Goal: Book appointment/travel/reservation

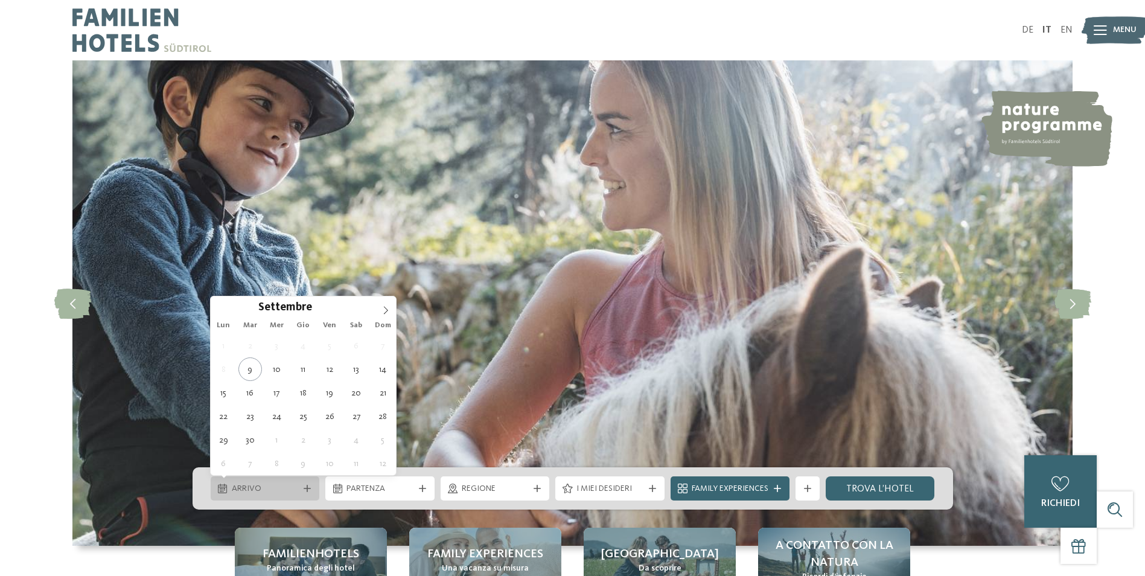
click at [305, 489] on icon at bounding box center [307, 488] width 7 height 7
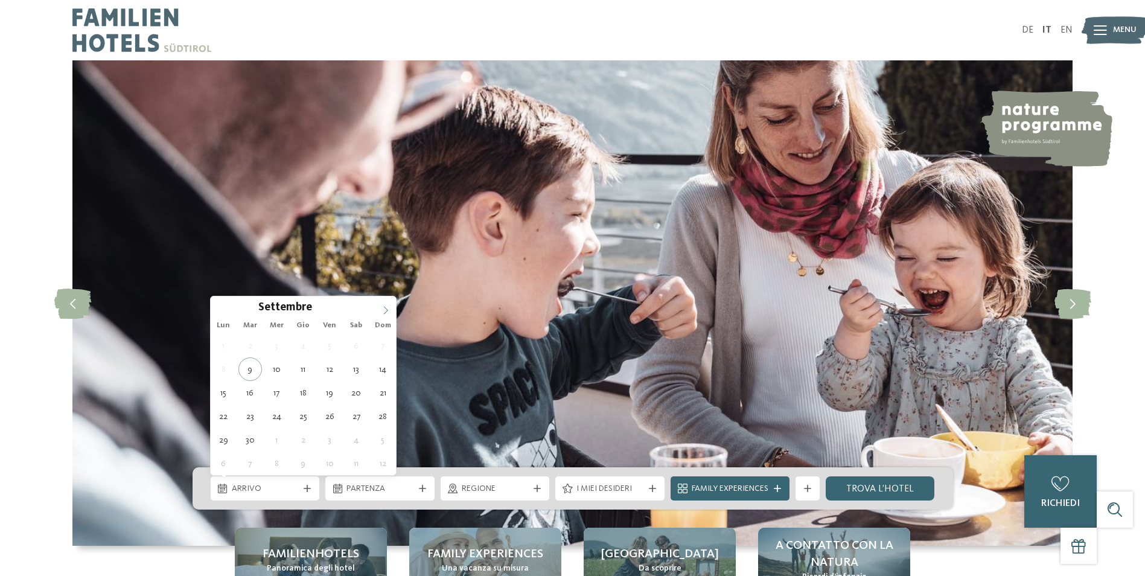
click at [383, 308] on icon at bounding box center [385, 310] width 8 height 8
type div "[DATE]"
type input "****"
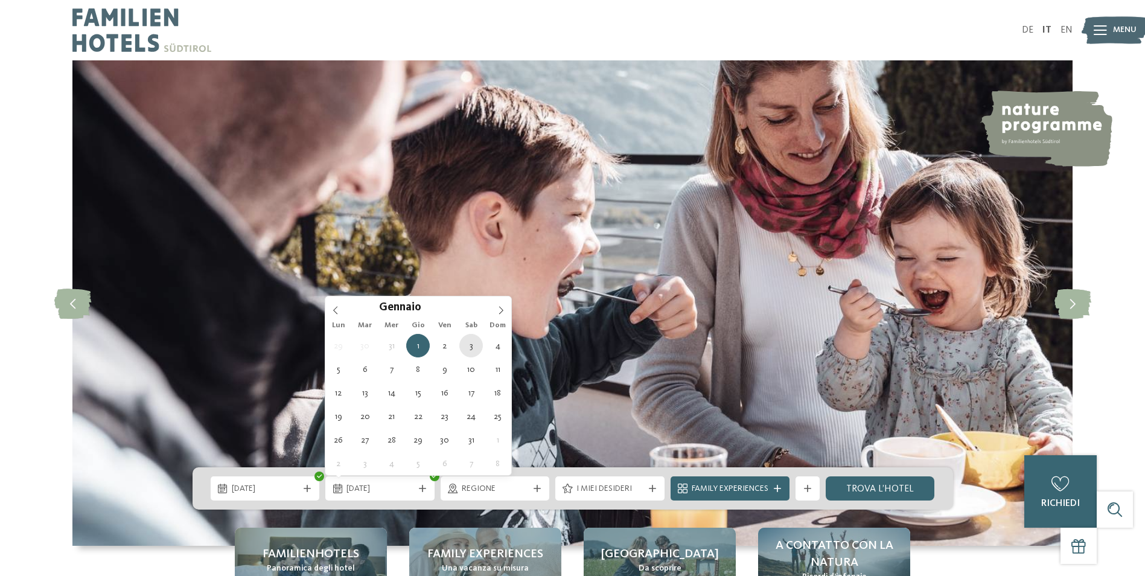
type div "[DATE]"
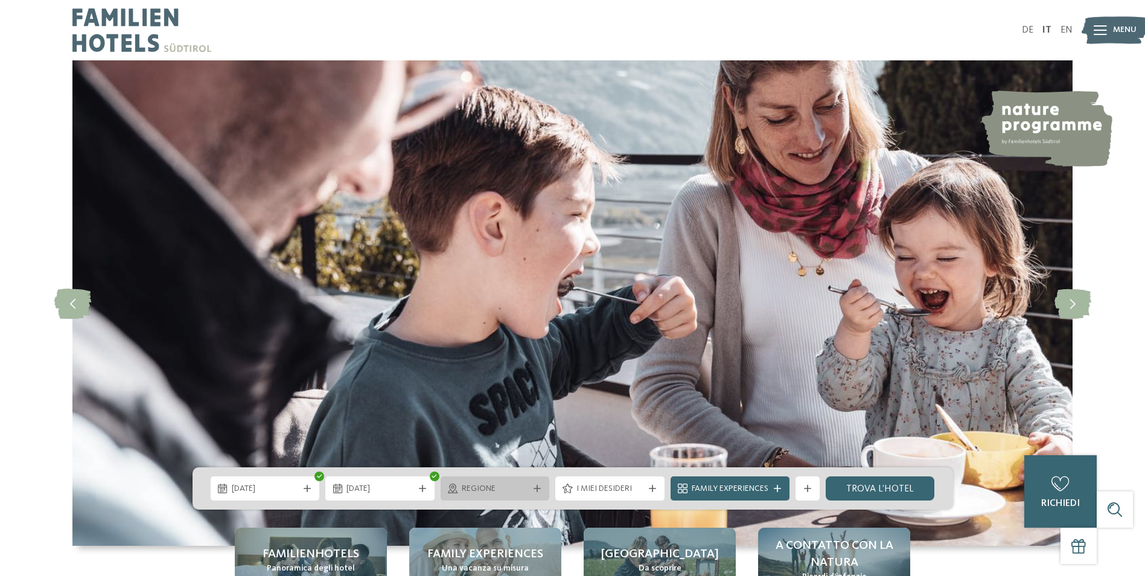
click at [527, 489] on span "Regione" at bounding box center [495, 489] width 67 height 12
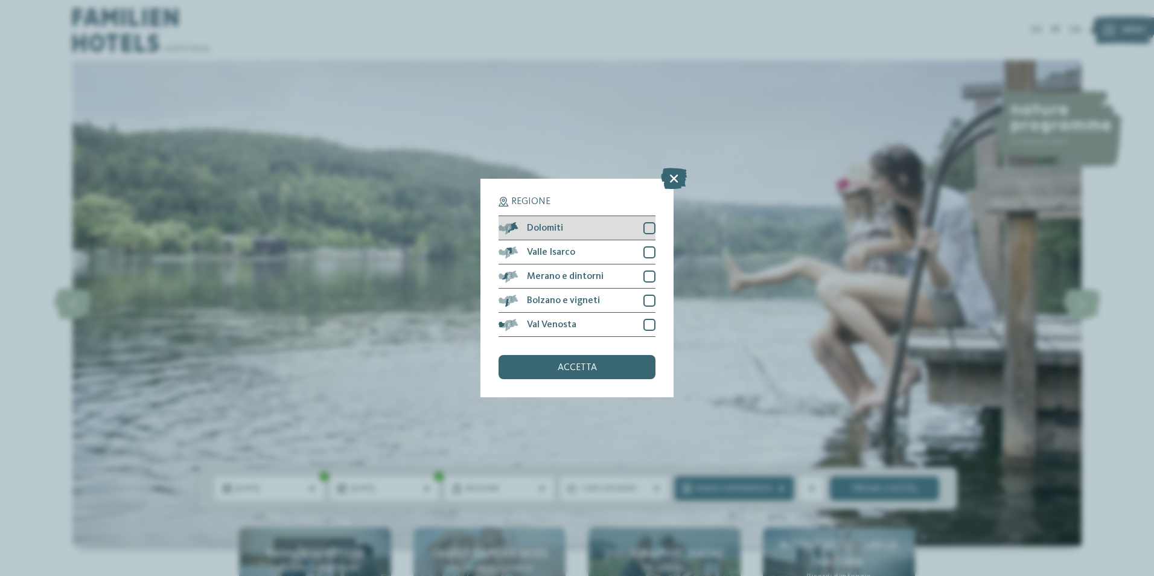
click at [565, 232] on div "Dolomiti" at bounding box center [576, 228] width 157 height 24
click at [581, 367] on span "accetta" at bounding box center [577, 368] width 39 height 10
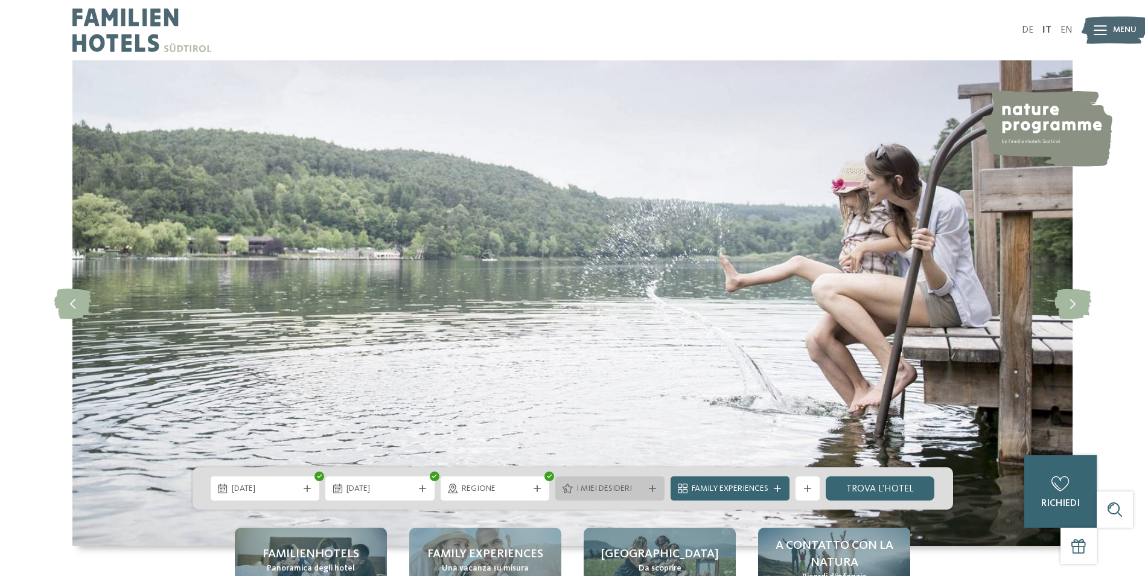
click at [624, 488] on span "I miei desideri" at bounding box center [609, 489] width 67 height 12
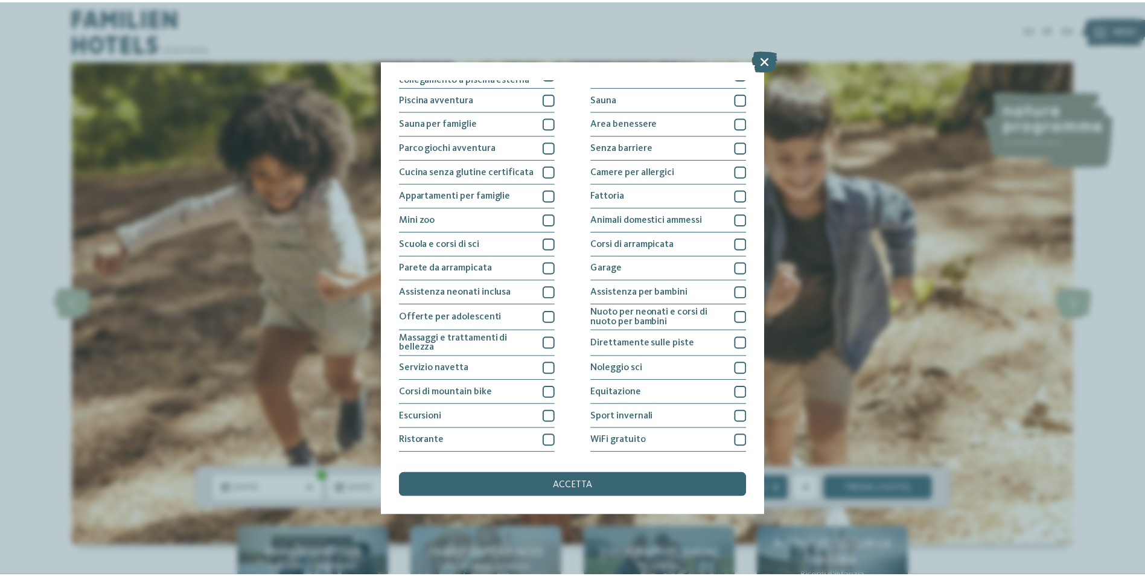
scroll to position [59, 0]
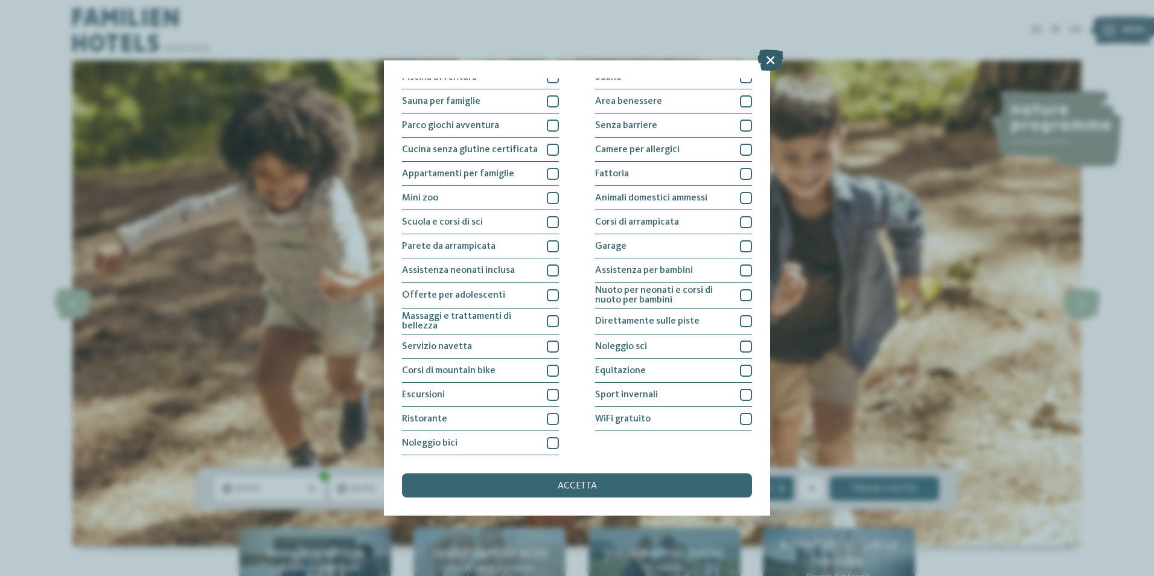
click at [774, 59] on icon at bounding box center [770, 59] width 26 height 21
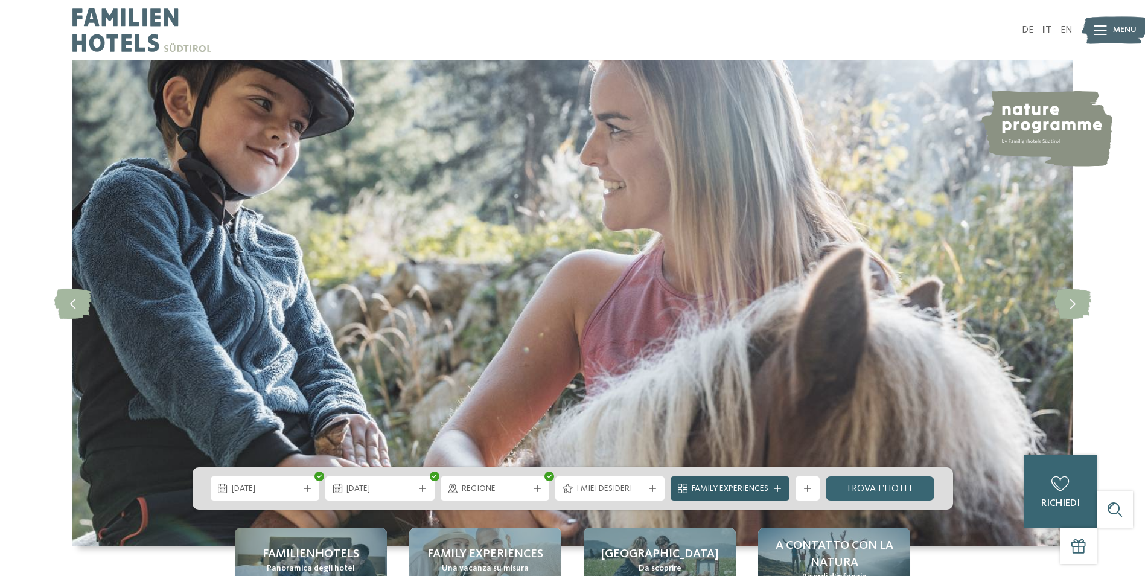
click at [771, 491] on div "Family Experiences" at bounding box center [730, 488] width 83 height 13
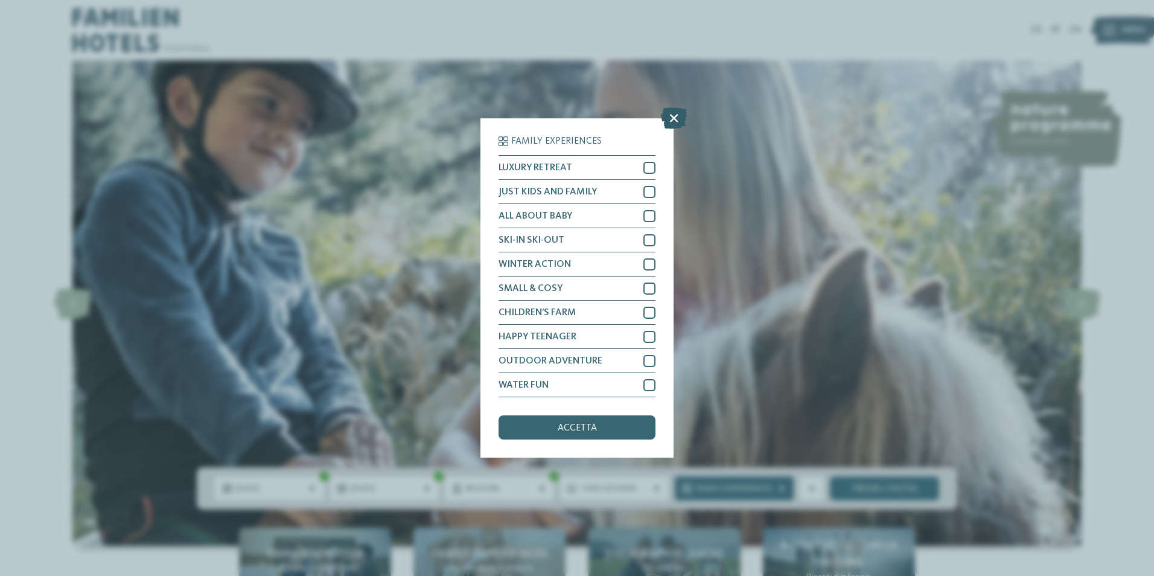
click at [676, 116] on icon at bounding box center [674, 117] width 26 height 21
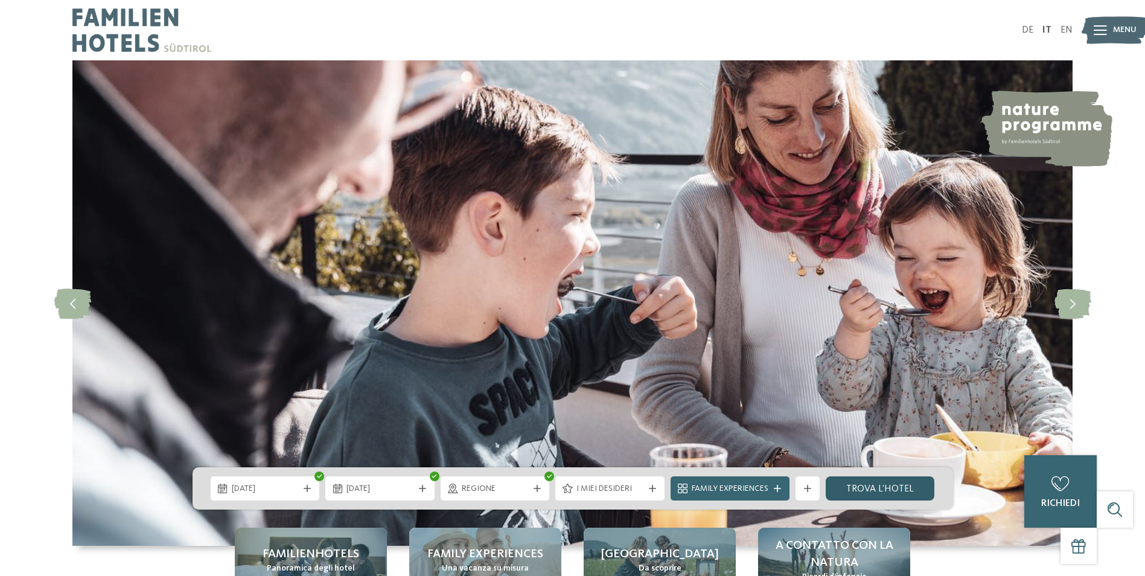
click at [874, 487] on link "trova l’hotel" at bounding box center [879, 488] width 109 height 24
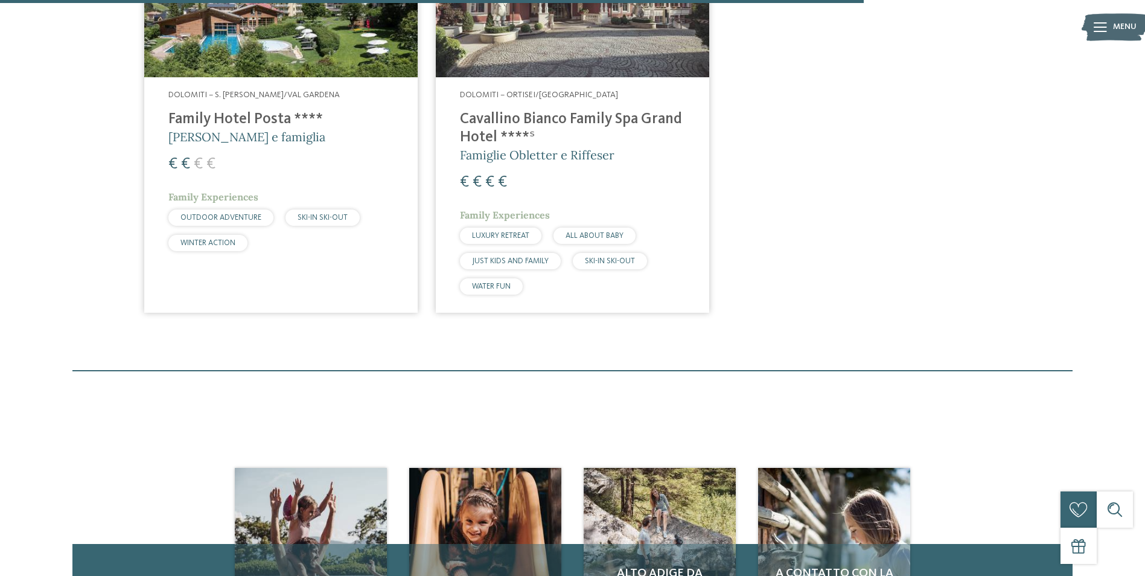
scroll to position [1663, 0]
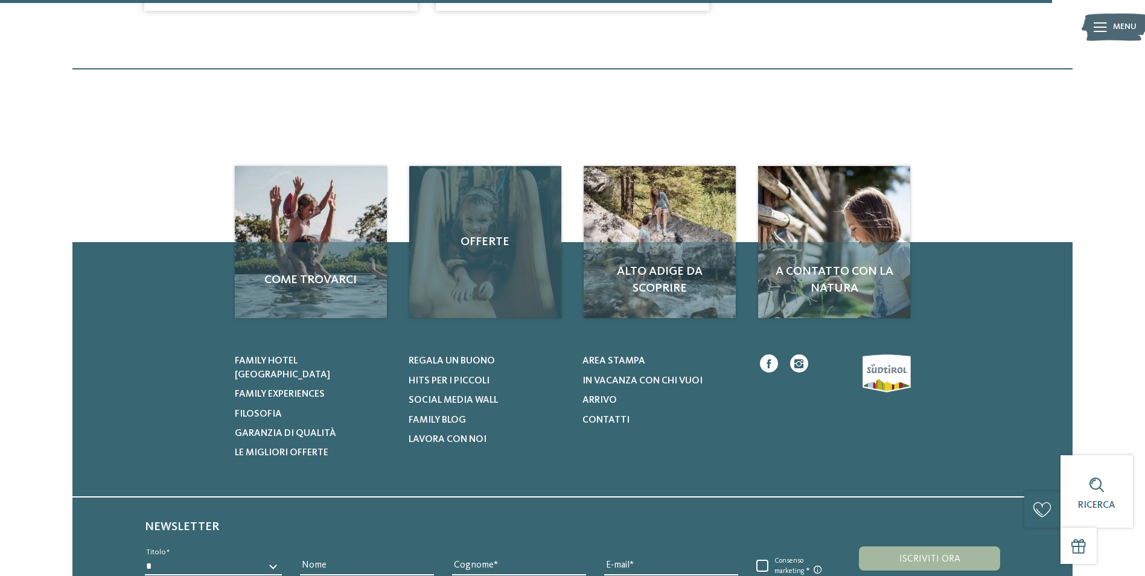
click at [488, 241] on span "Offerte" at bounding box center [485, 242] width 128 height 17
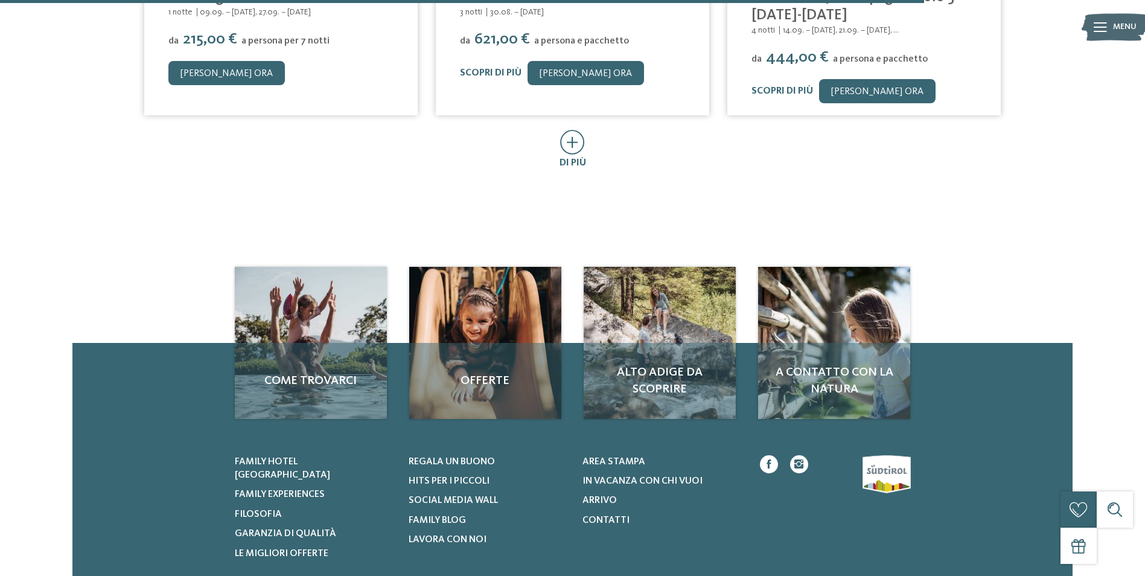
scroll to position [905, 0]
